Goal: Task Accomplishment & Management: Use online tool/utility

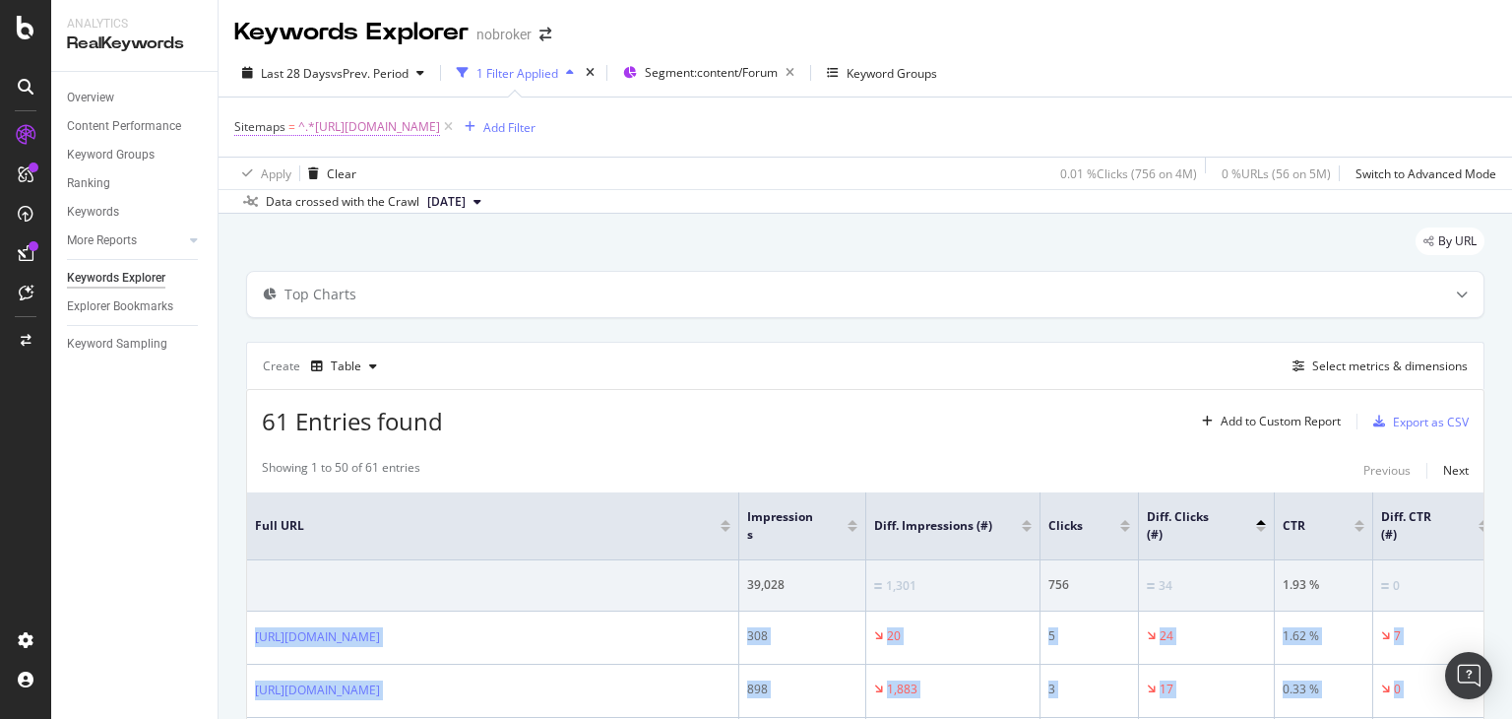
scroll to position [3343, 0]
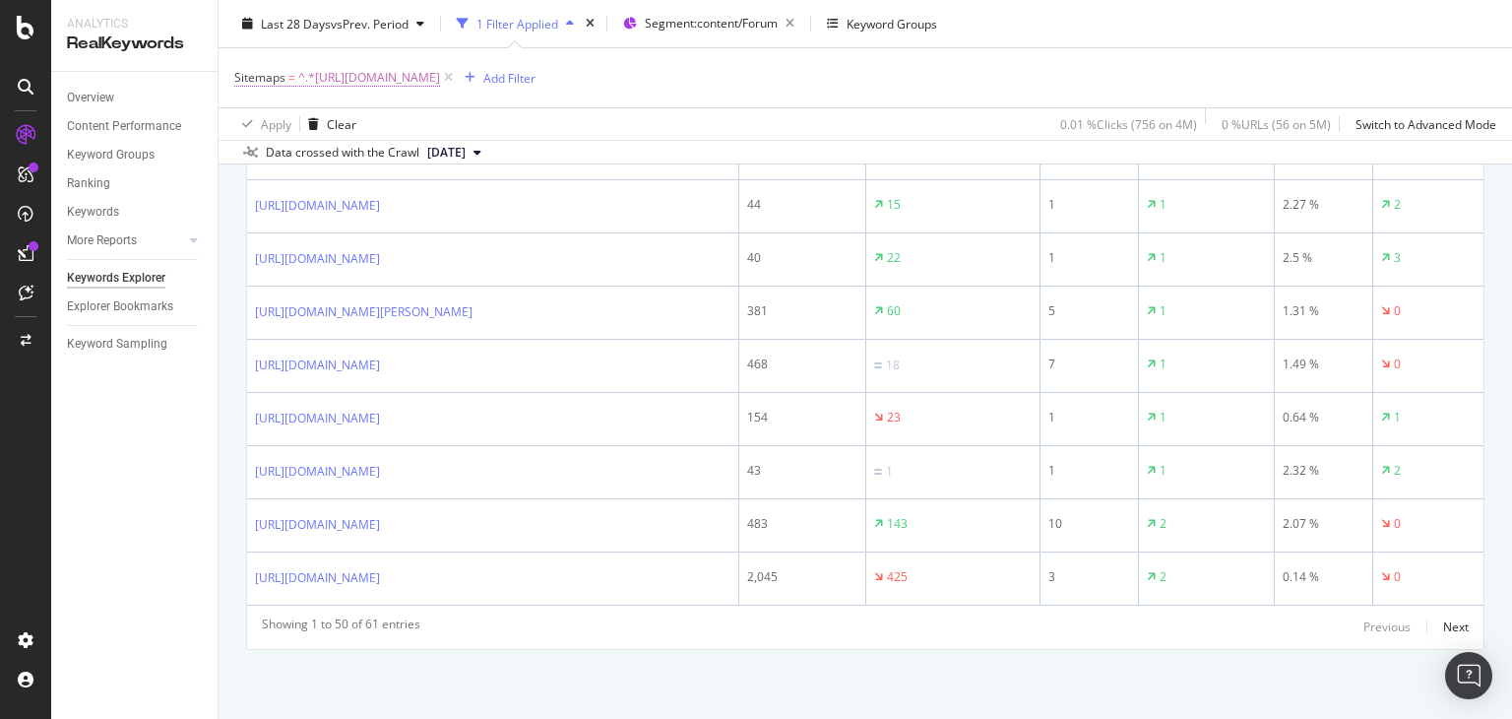
click at [440, 84] on span "^.*https://www.nobroker.in/forum/sitemap-index/?id=house-rent.xml.*$" at bounding box center [369, 78] width 142 height 28
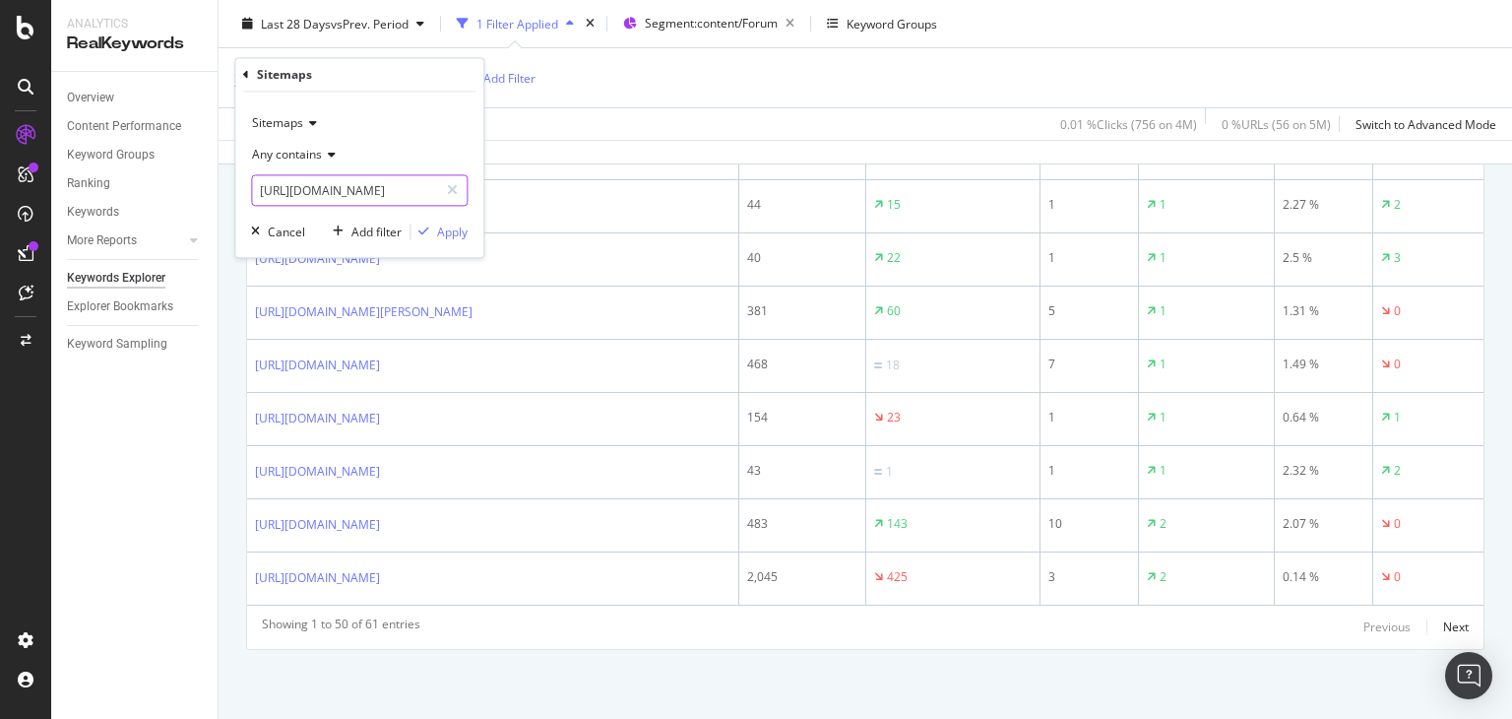
click at [378, 195] on input "https://www.nobroker.in/forum/sitemap-index/?id=house-rent.xml" at bounding box center [345, 190] width 186 height 31
type input "P"
click at [292, 186] on input "text" at bounding box center [359, 190] width 215 height 31
paste input "https://www.nobroker.in/forum/sitemap-index/?id=packers-movers-queries.xml"
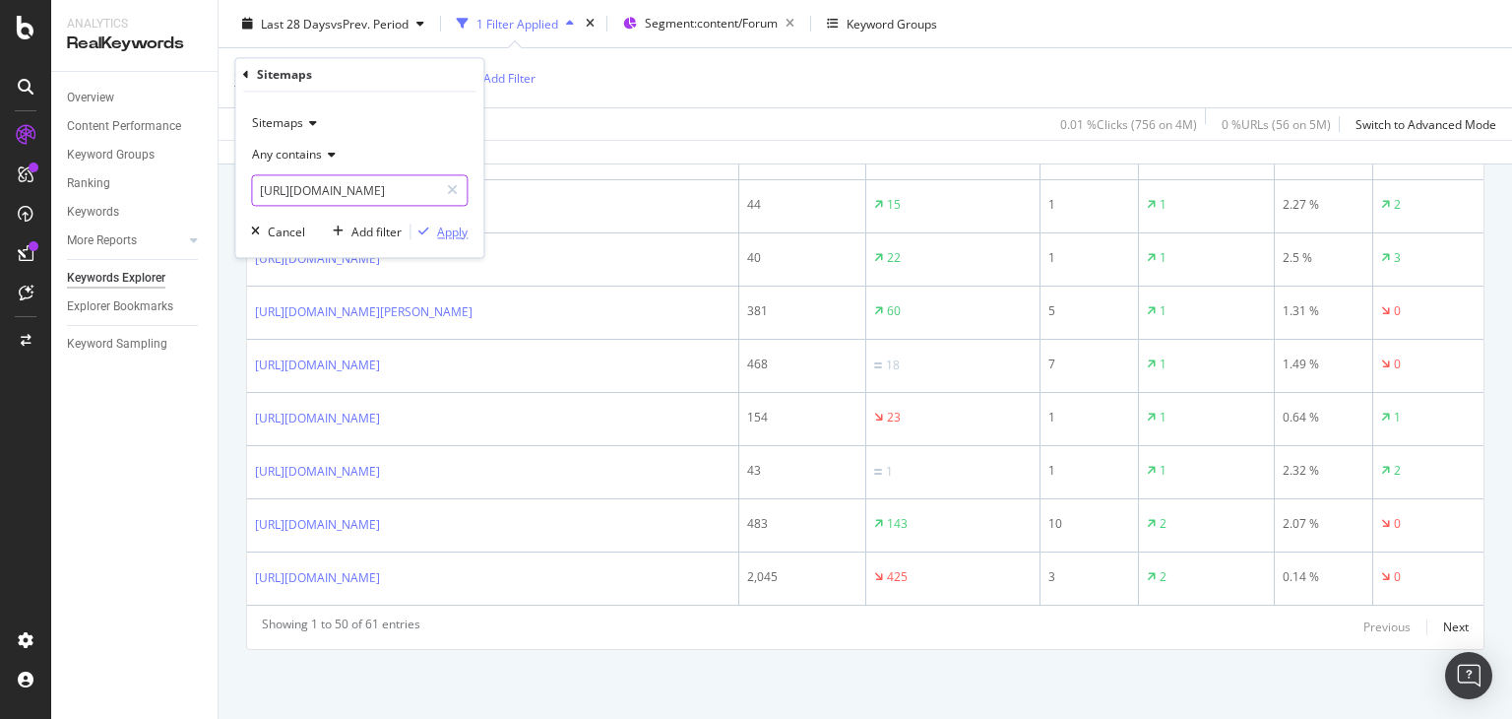
type input "https://www.nobroker.in/forum/sitemap-index/?id=packers-movers-queries.xml"
click at [452, 225] on div "Apply" at bounding box center [452, 231] width 31 height 17
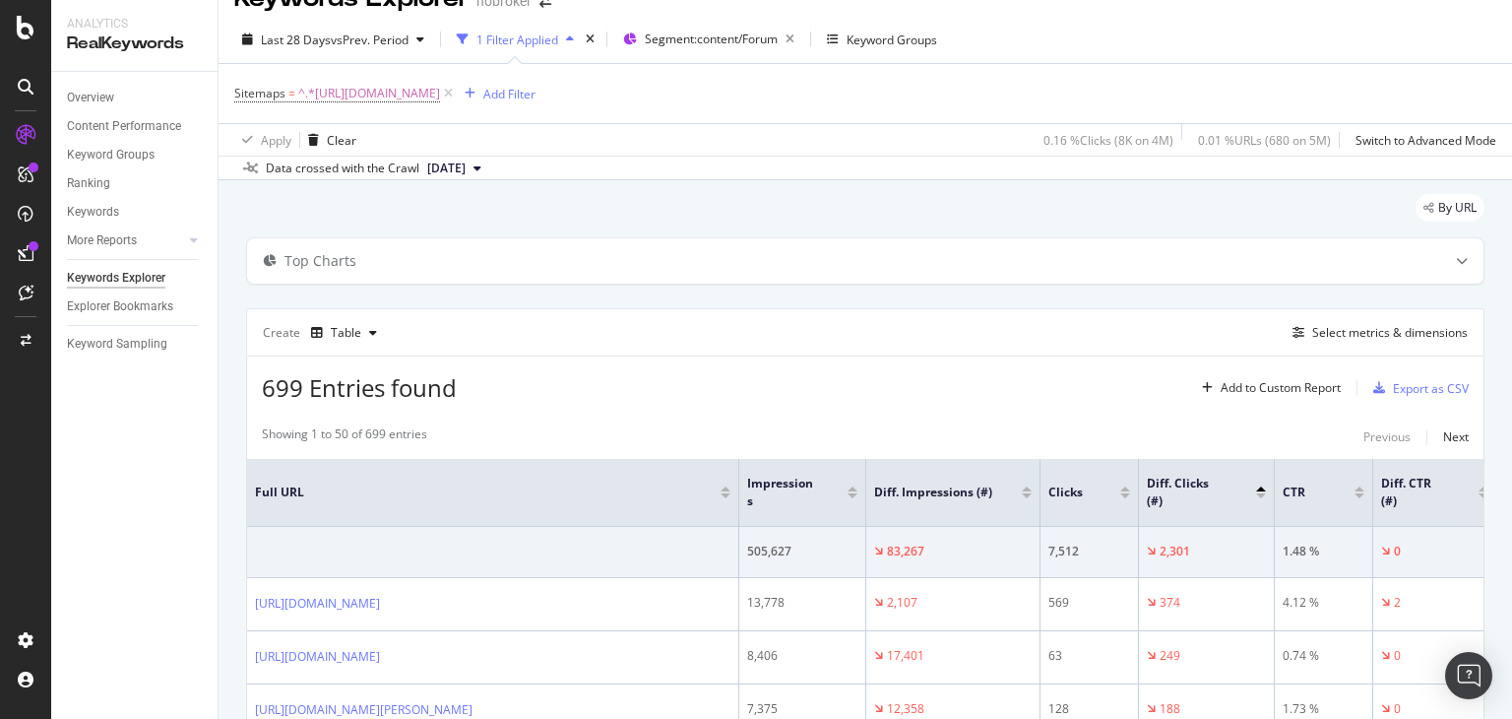
scroll to position [3284, 0]
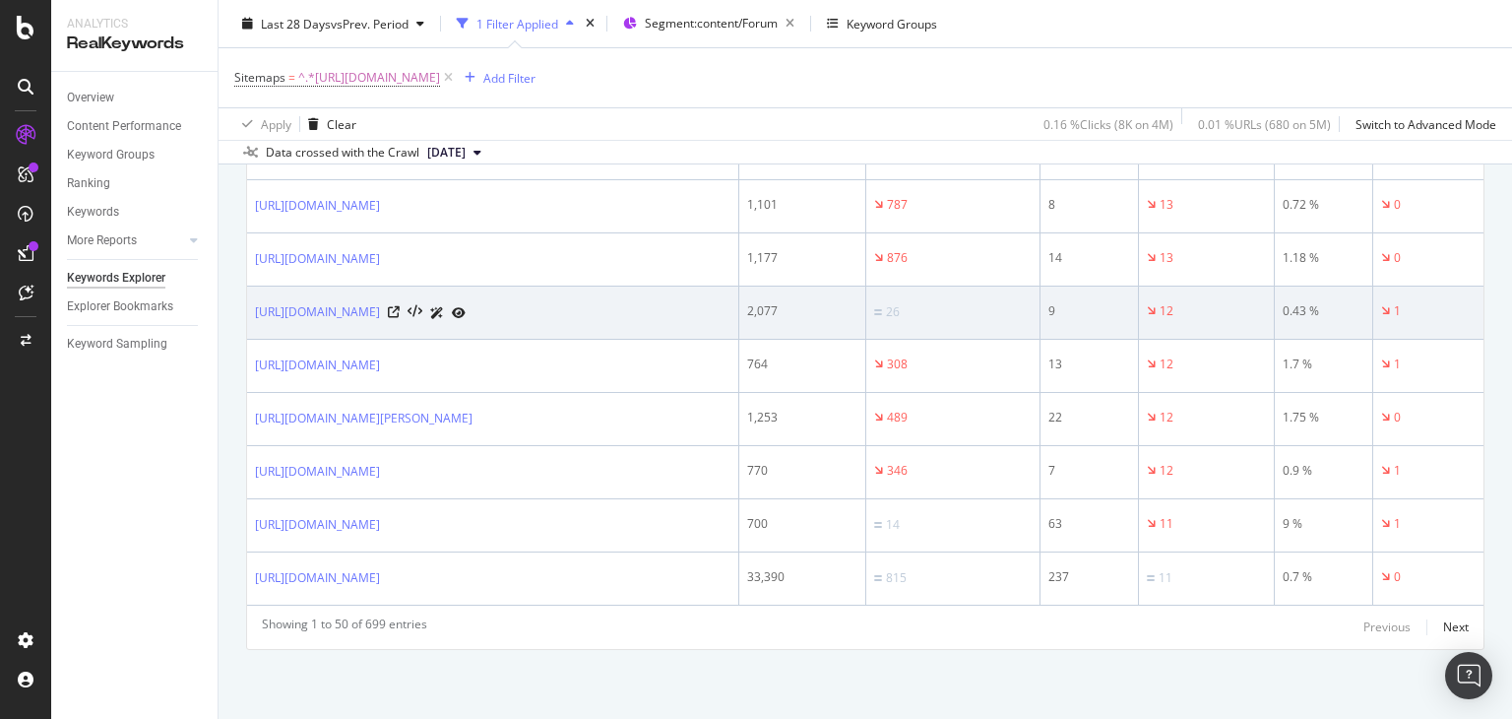
click at [461, 286] on td "https://www.nobroker.in/forum/what-is-tata-407-truck-rent-per-km/" at bounding box center [493, 312] width 492 height 53
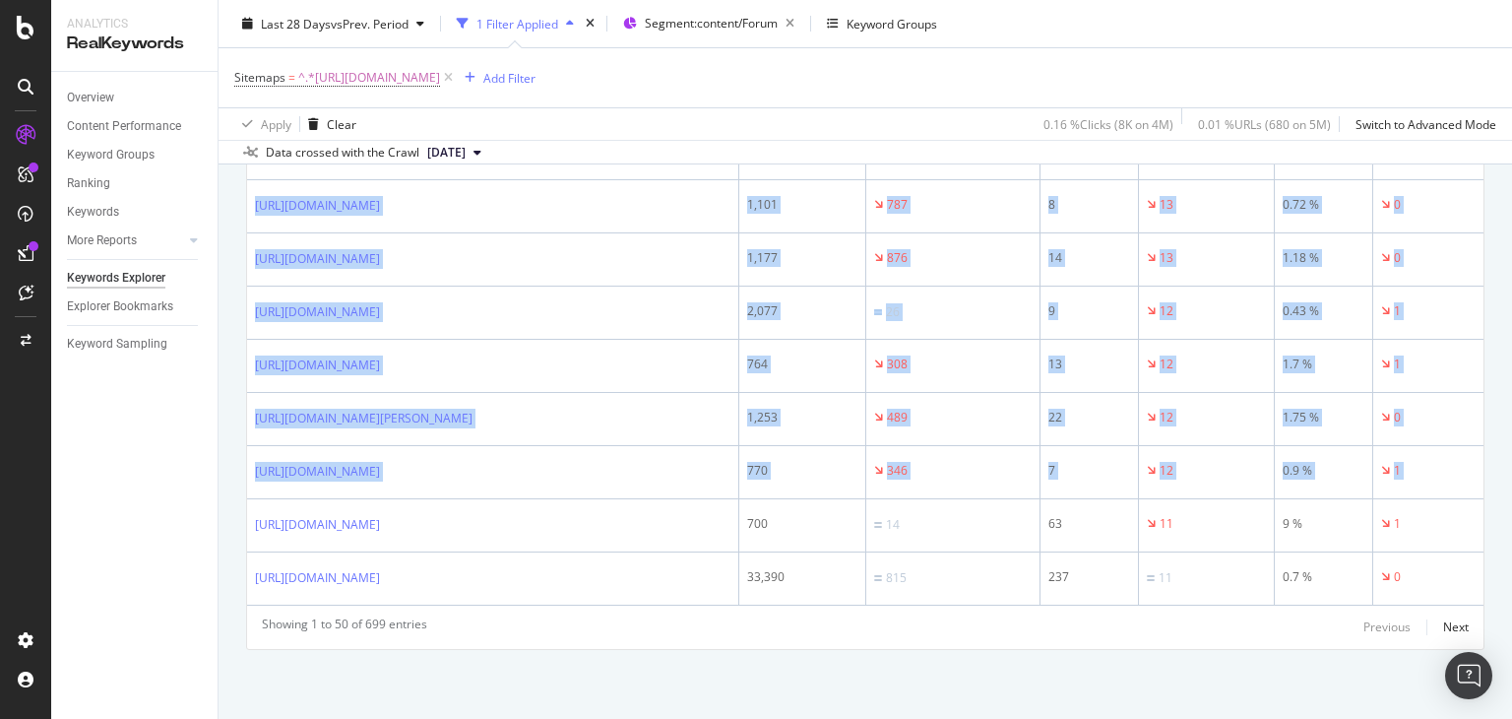
drag, startPoint x: 1511, startPoint y: 609, endPoint x: 1509, endPoint y: 469, distance: 140.8
click at [1509, 469] on div "Keywords Explorer nobroker Last 28 Days vs Prev. Period 1 Filter Applied Segmen…" at bounding box center [865, 359] width 1293 height 719
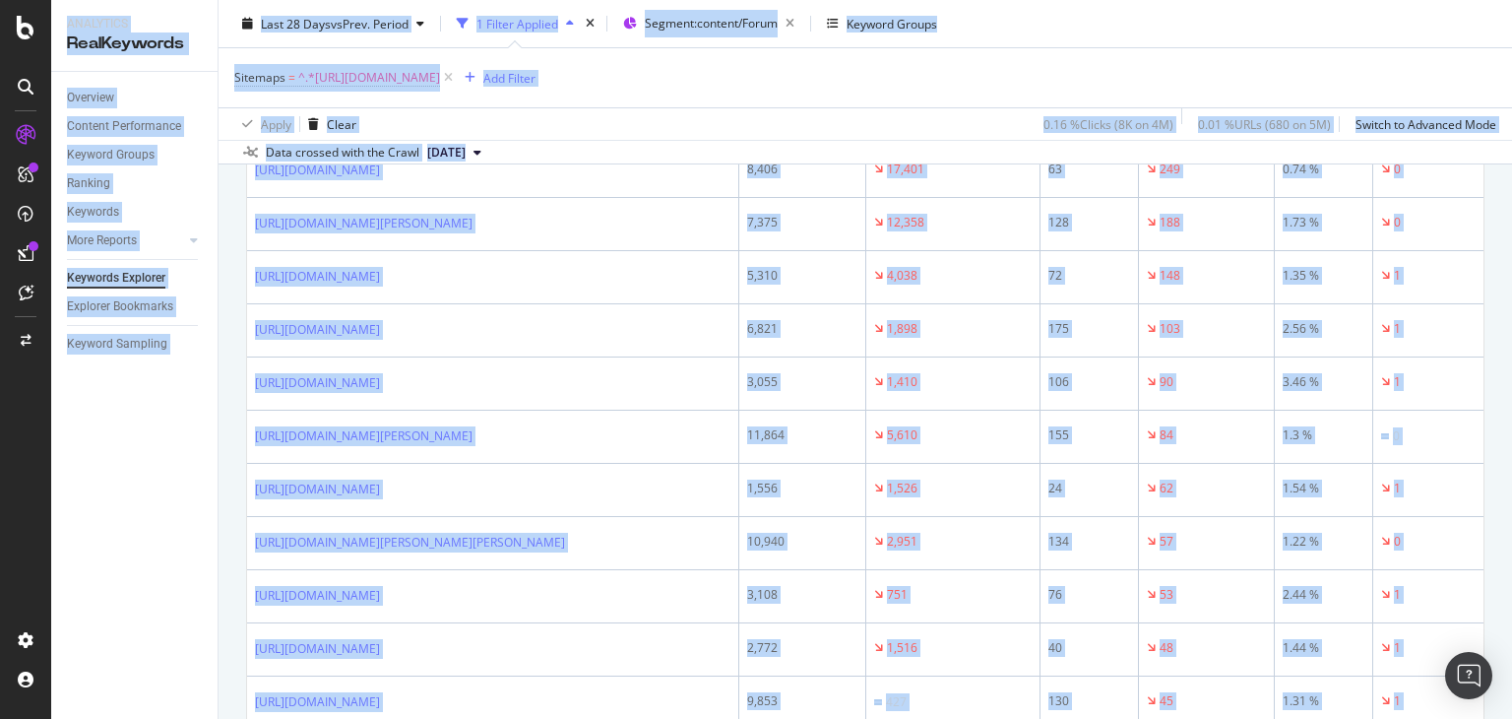
scroll to position [0, 0]
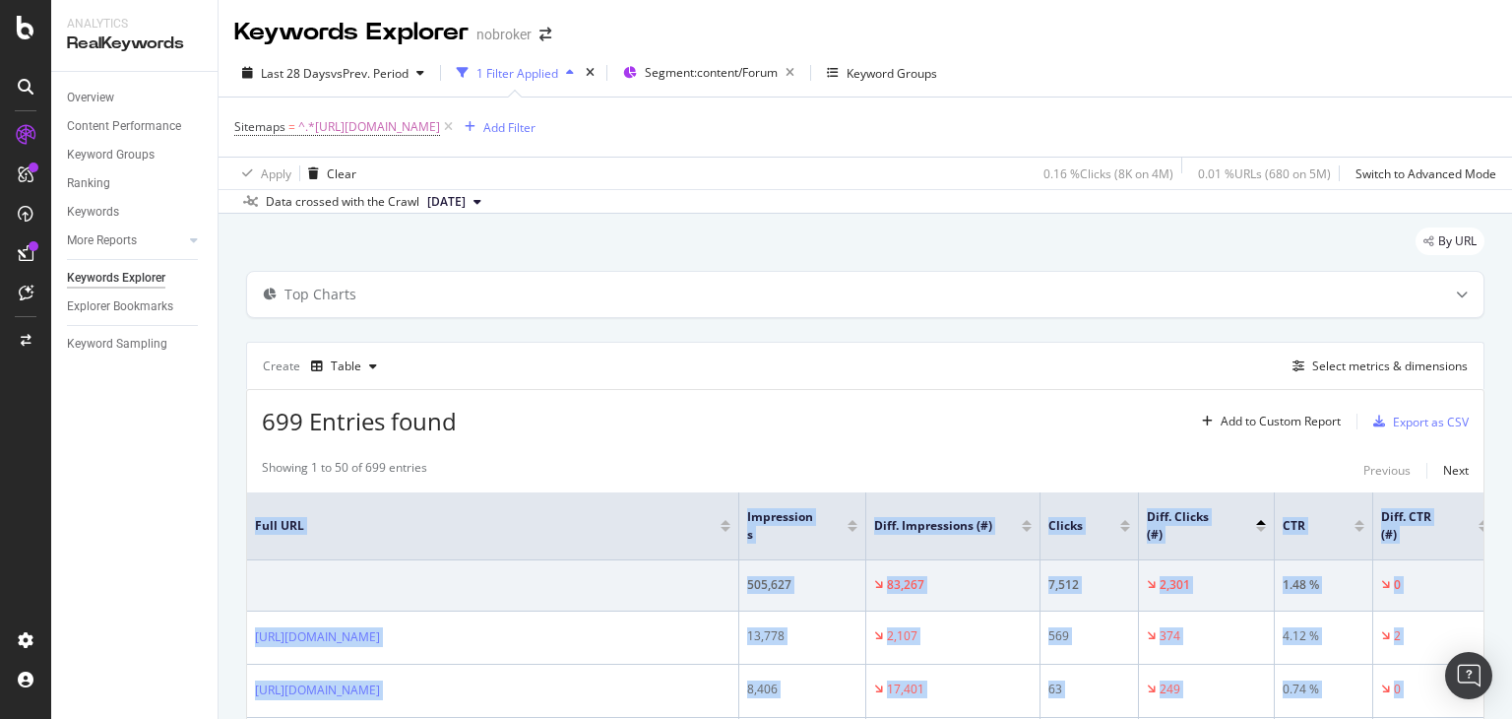
drag, startPoint x: 619, startPoint y: 576, endPoint x: 244, endPoint y: 634, distance: 379.5
copy table "Full URL Impressions Diff. Impressions (#) Clicks Diff. Clicks (#) CTR Diff. CT…"
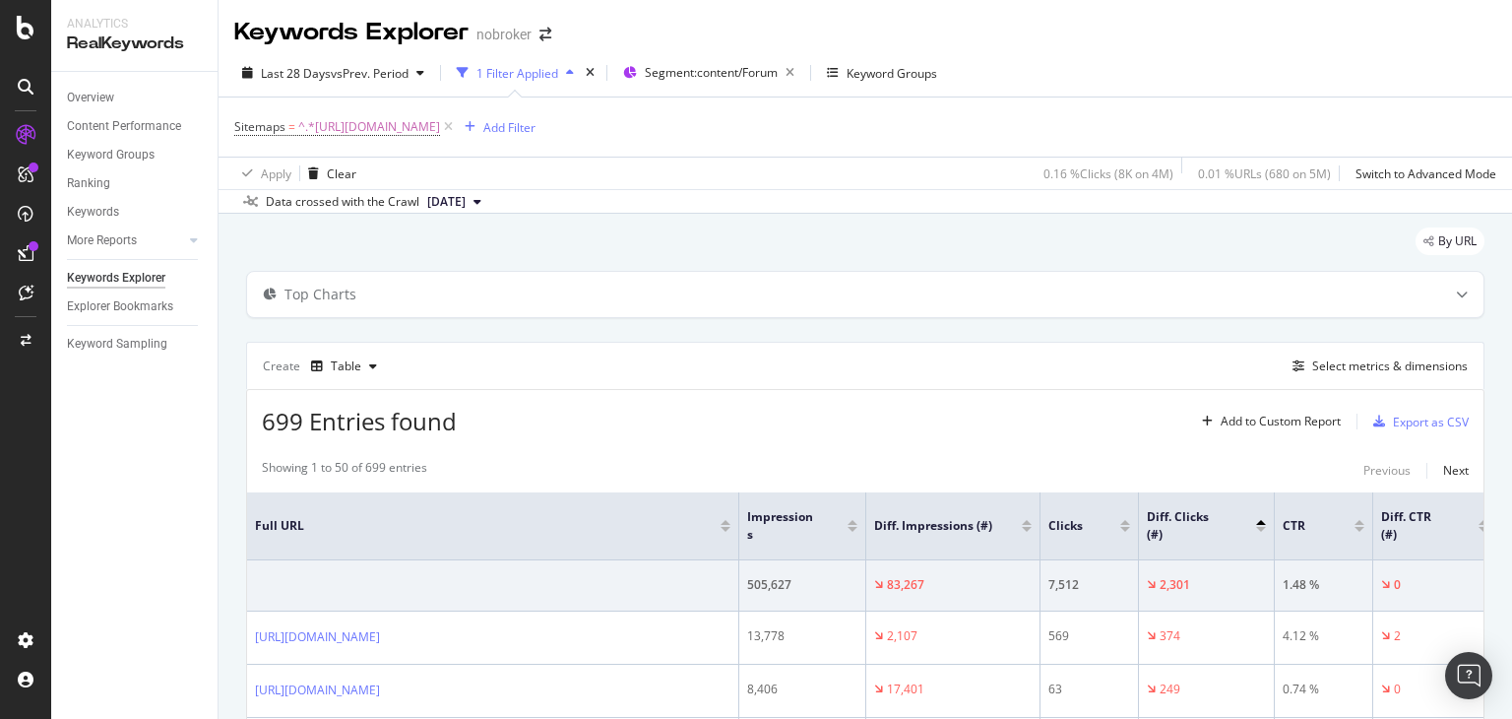
click at [768, 354] on div "Create Table Select metrics & dimensions" at bounding box center [865, 365] width 1238 height 47
click at [535, 129] on div "Add Filter" at bounding box center [509, 127] width 52 height 17
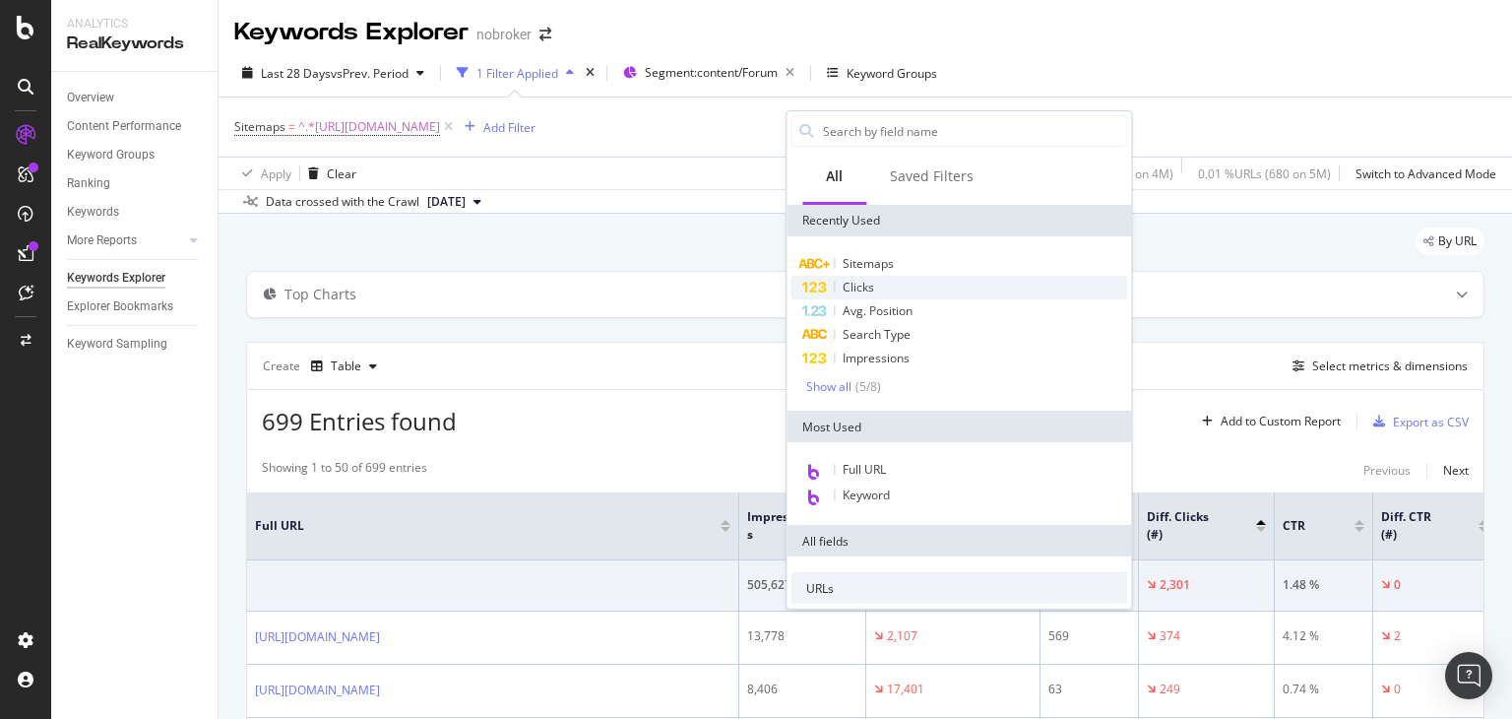
click at [870, 287] on span "Clicks" at bounding box center [858, 287] width 31 height 17
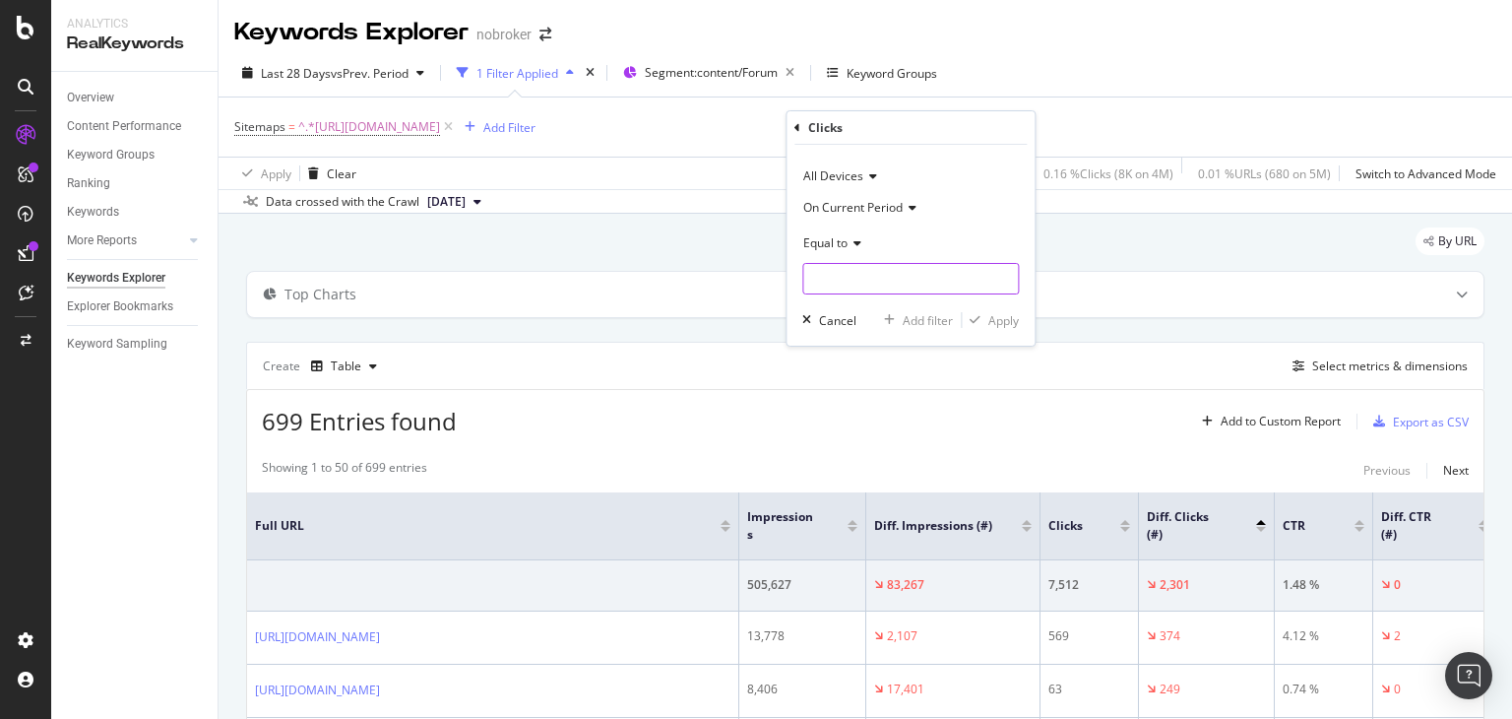
click at [870, 287] on input "number" at bounding box center [910, 278] width 217 height 31
type input "0"
click at [999, 321] on div "Apply" at bounding box center [1003, 320] width 31 height 17
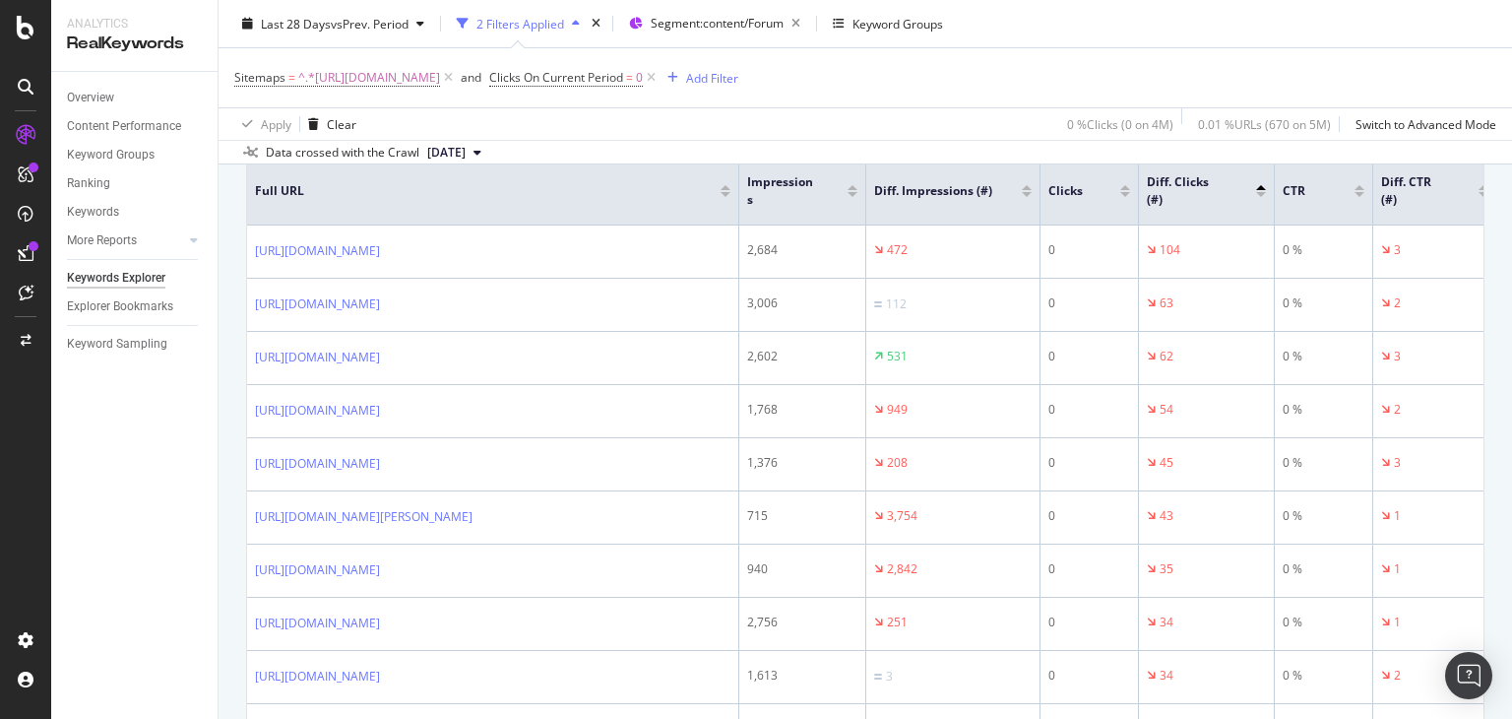
scroll to position [93, 0]
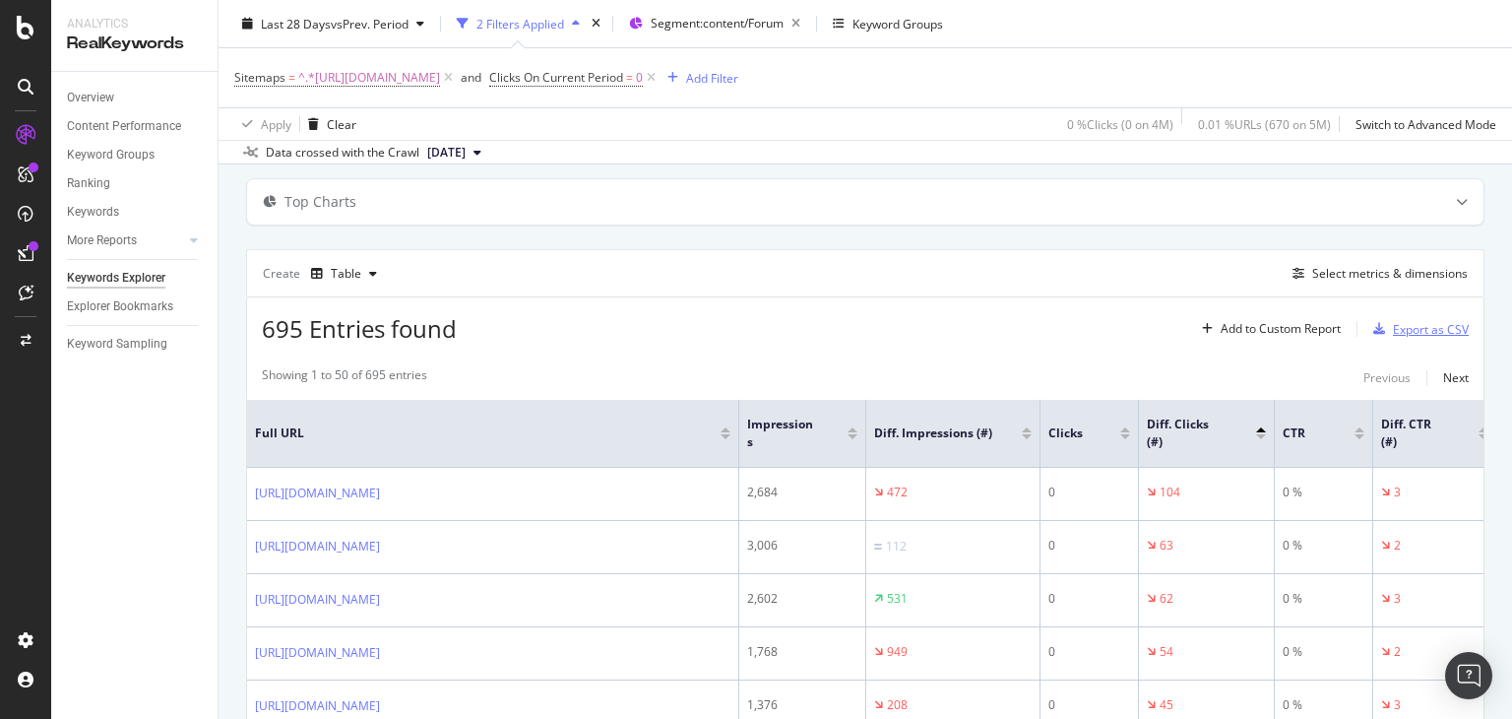
click at [1411, 325] on div "Export as CSV" at bounding box center [1431, 329] width 76 height 17
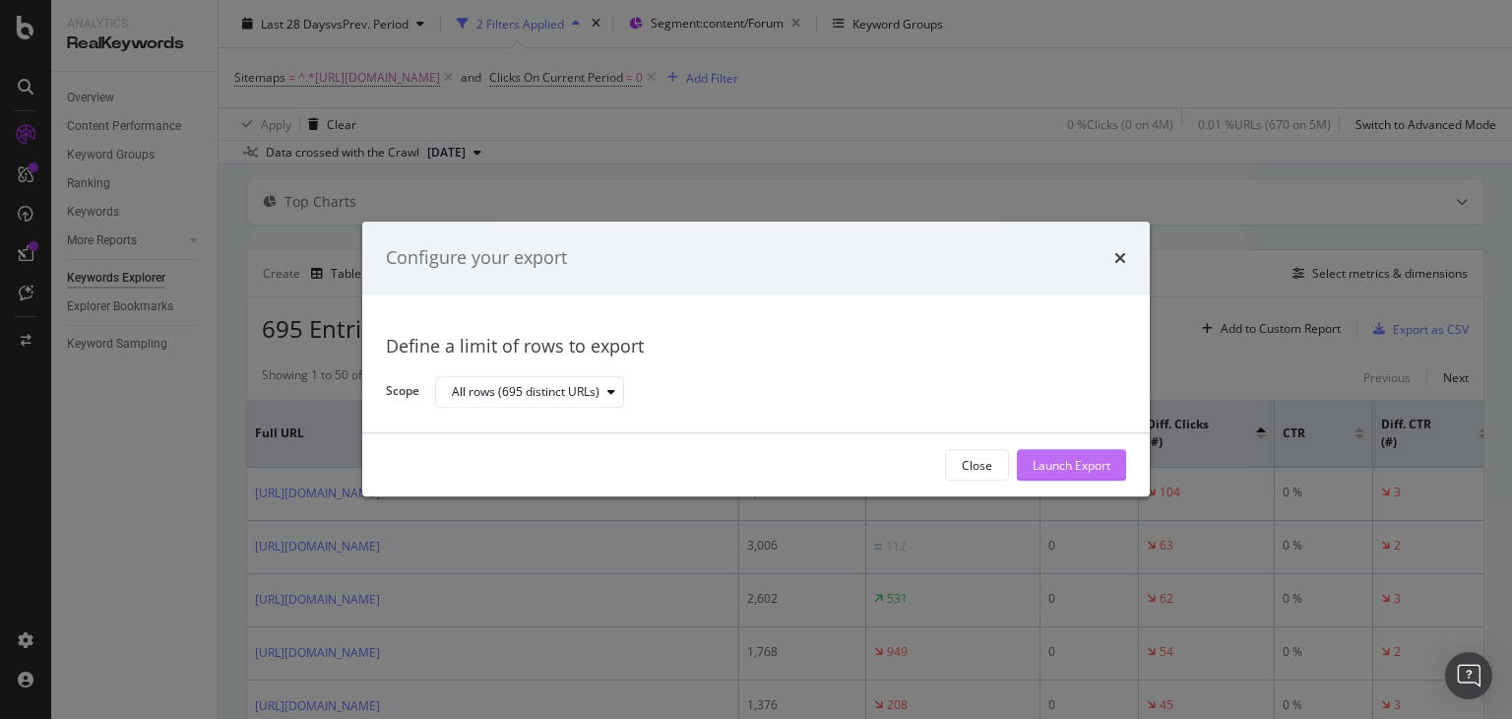
click at [1060, 464] on div "Launch Export" at bounding box center [1072, 465] width 78 height 17
